Goal: Find specific page/section: Find specific page/section

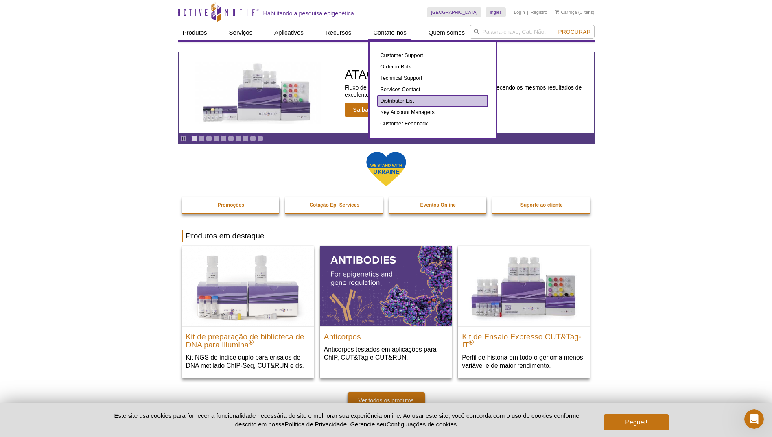
click at [387, 104] on link "Distributor List" at bounding box center [433, 100] width 110 height 11
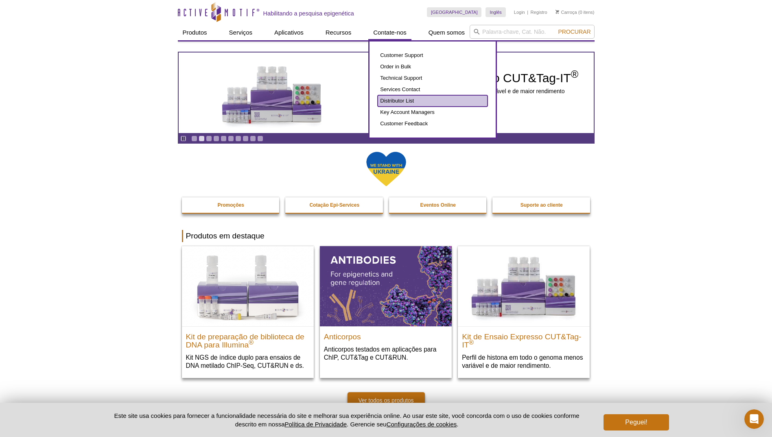
click at [388, 100] on link "Distributor List" at bounding box center [433, 100] width 110 height 11
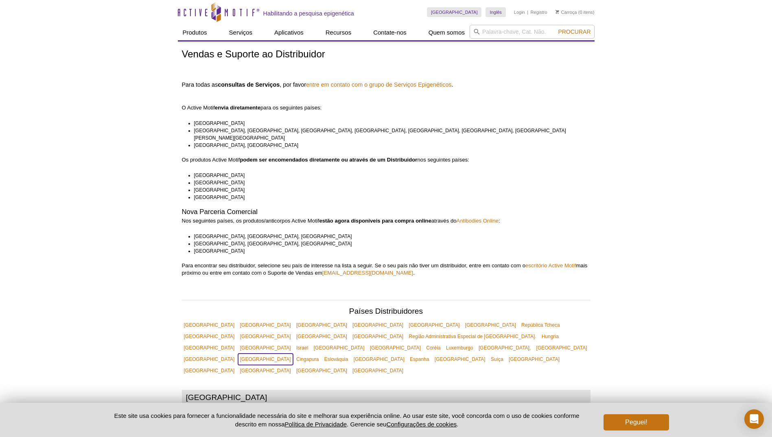
click at [293, 354] on link "[GEOGRAPHIC_DATA]" at bounding box center [265, 359] width 55 height 11
